Goal: Task Accomplishment & Management: Manage account settings

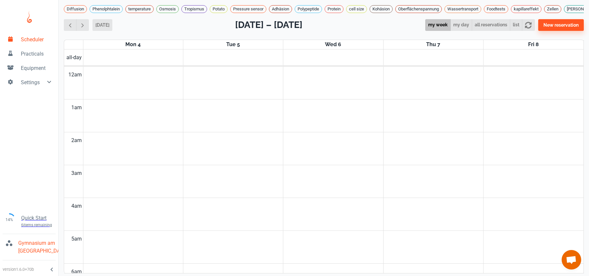
scroll to position [263, 0]
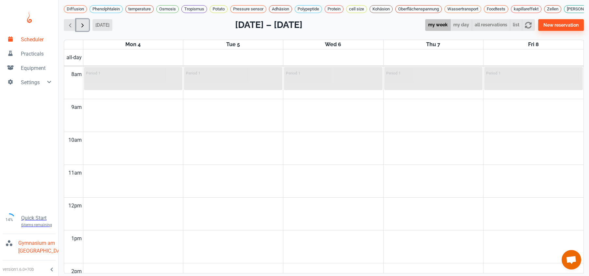
click at [85, 29] on span "button" at bounding box center [82, 25] width 7 height 7
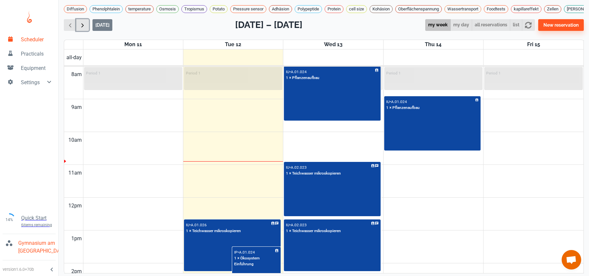
click at [85, 29] on span "button" at bounding box center [82, 25] width 7 height 7
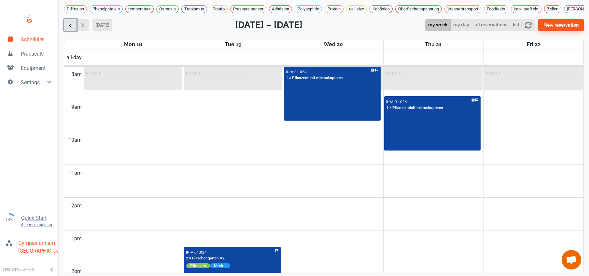
click at [69, 29] on span "button" at bounding box center [70, 25] width 7 height 7
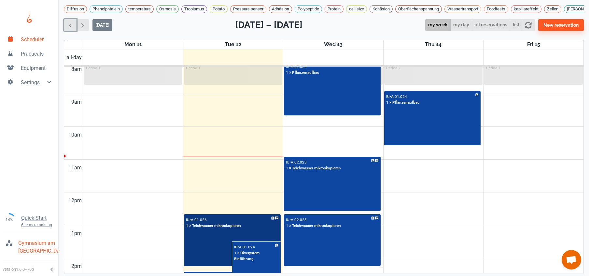
scroll to position [153, 0]
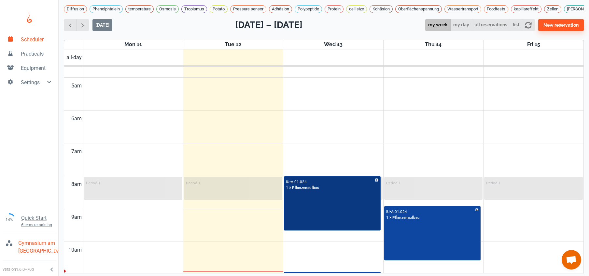
click at [307, 219] on div "IU • A.01.024 1 × Pflanzenaufbau" at bounding box center [332, 203] width 95 height 53
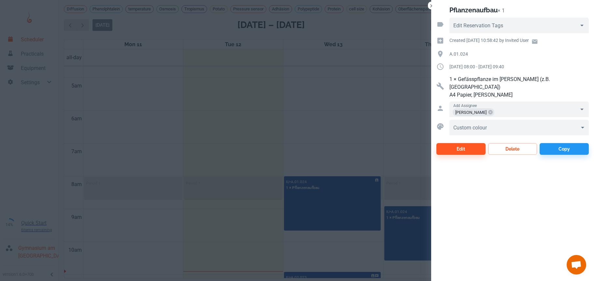
click at [343, 244] on div at bounding box center [297, 140] width 594 height 281
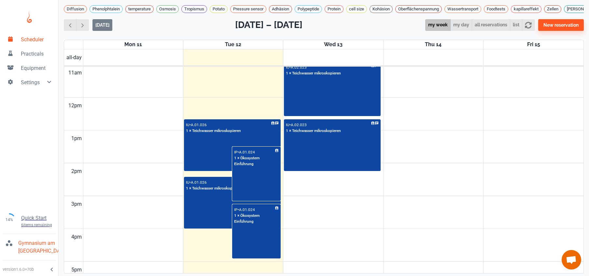
scroll to position [252, 0]
